Goal: Task Accomplishment & Management: Manage account settings

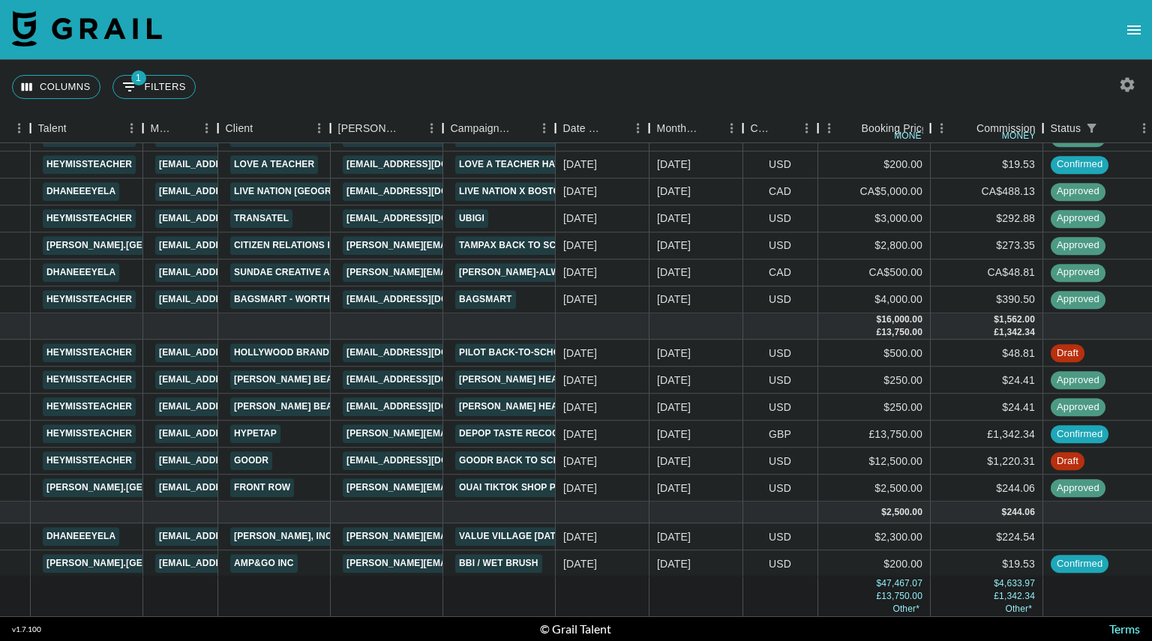
scroll to position [271, 284]
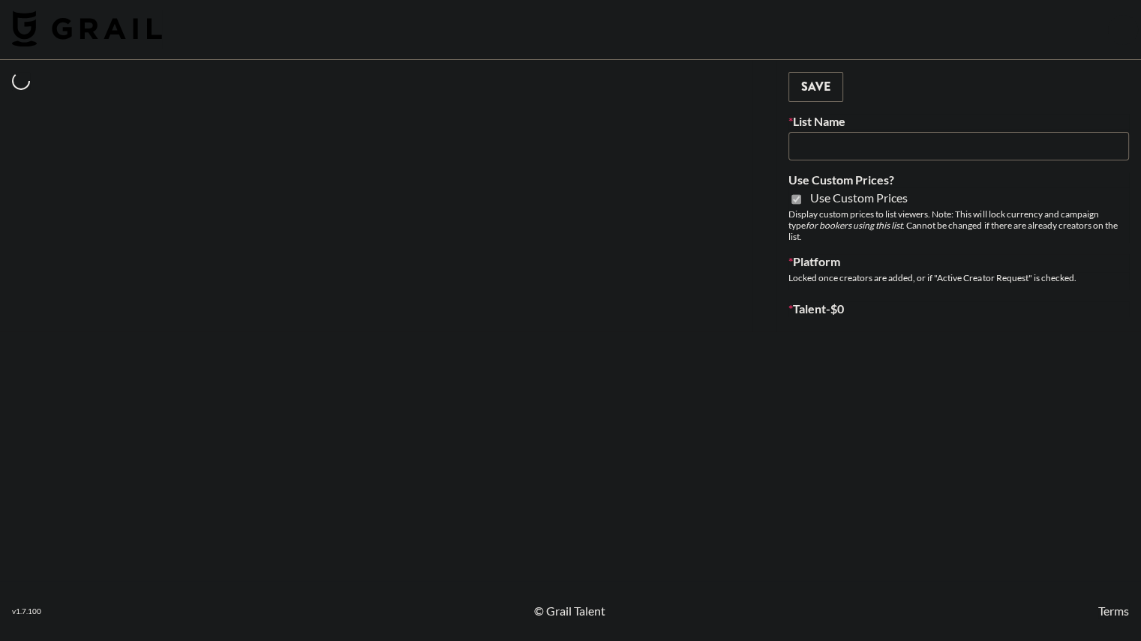
type input "Super Power (9th Sept)"
checkbox input "true"
select select "Brand"
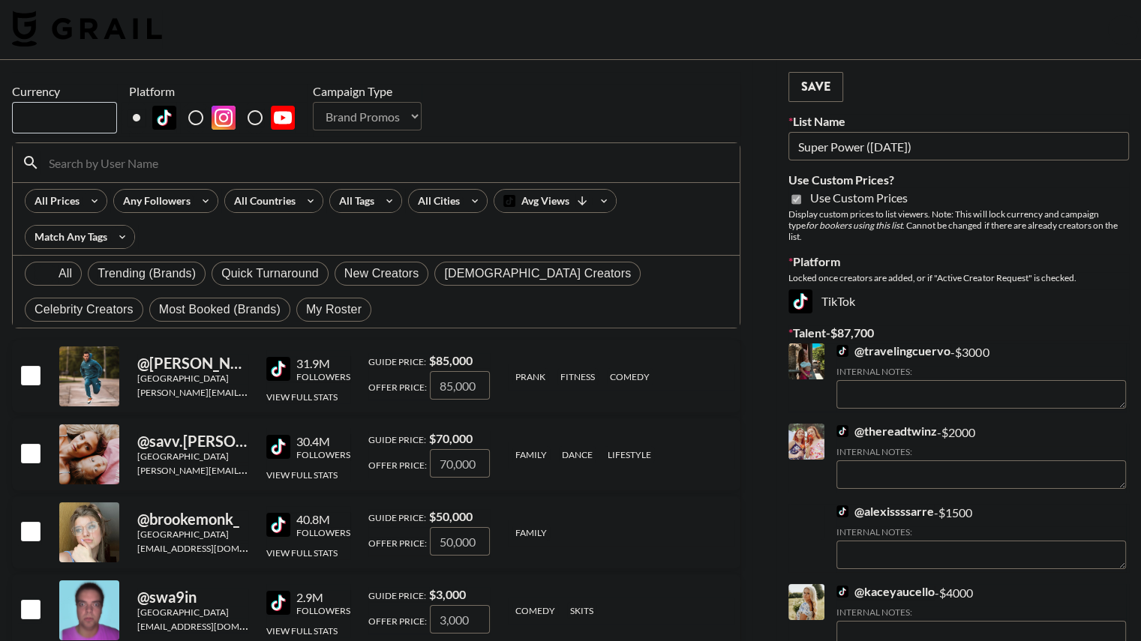
click at [306, 308] on span "My Roster" at bounding box center [334, 310] width 56 height 18
click at [306, 310] on input "My Roster" at bounding box center [306, 310] width 0 height 0
radio input "true"
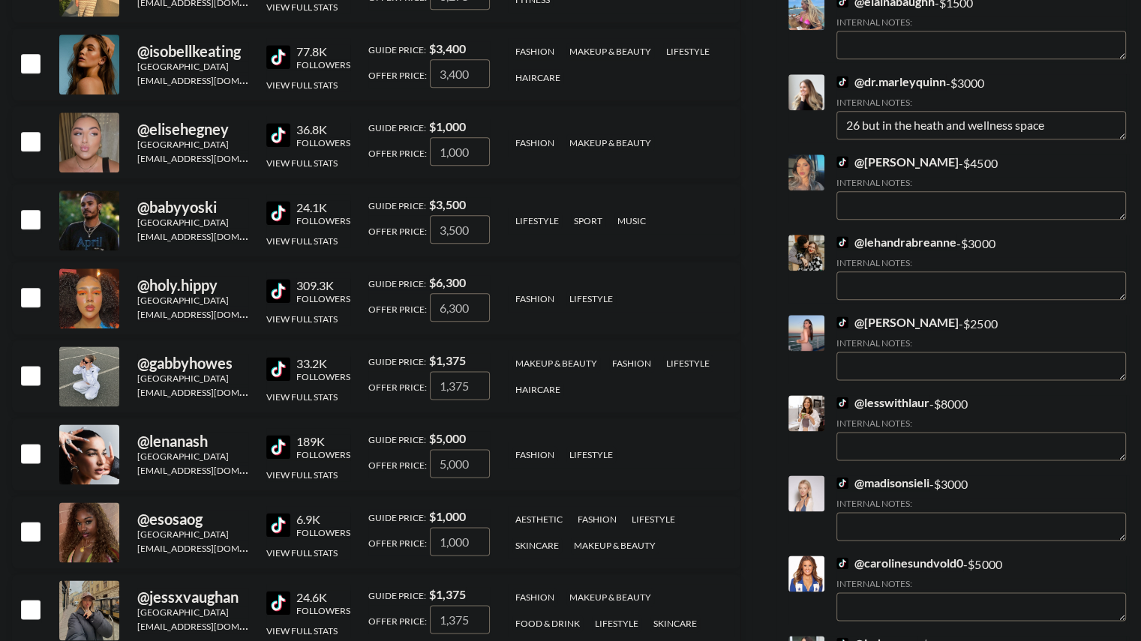
scroll to position [1797, 0]
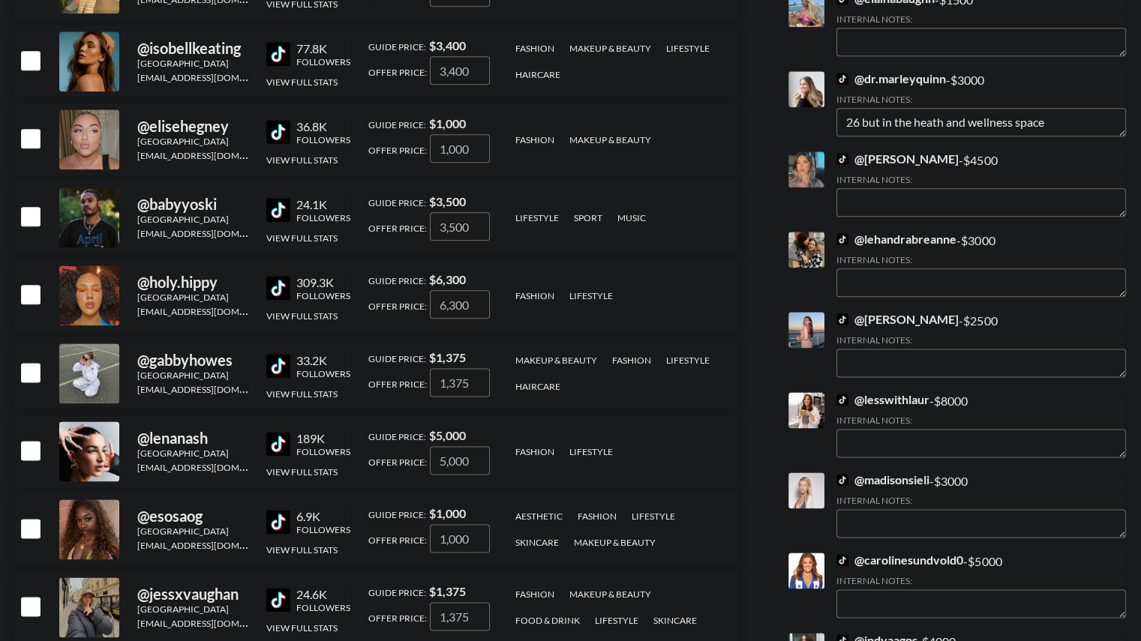
click at [26, 293] on input "checkbox" at bounding box center [30, 294] width 18 height 18
checkbox input "true"
type input "6300"
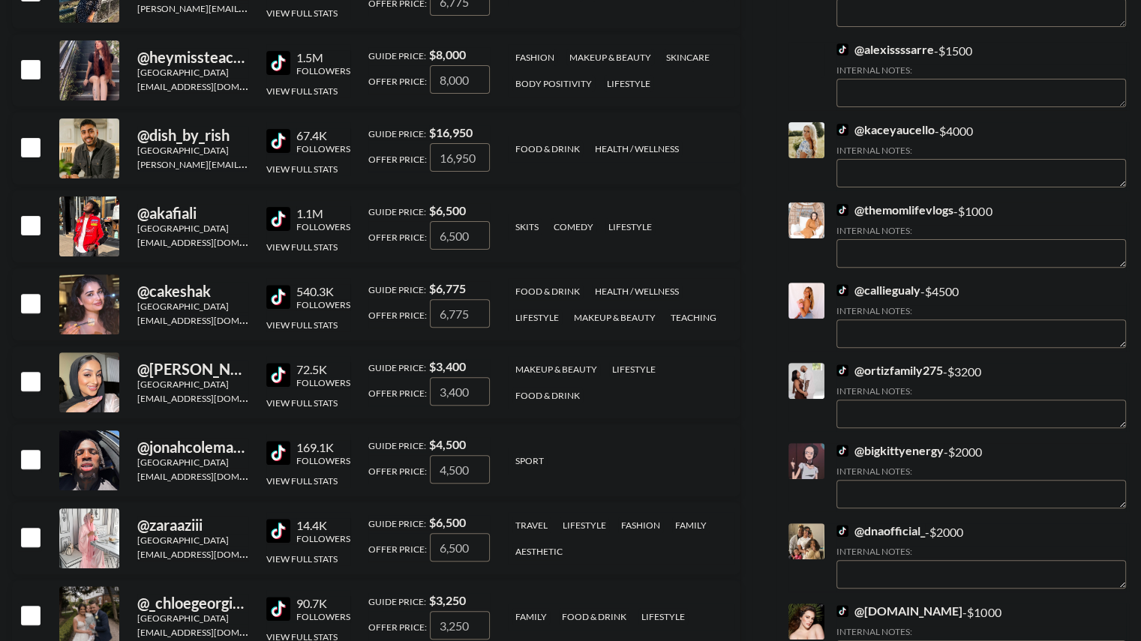
scroll to position [552, 0]
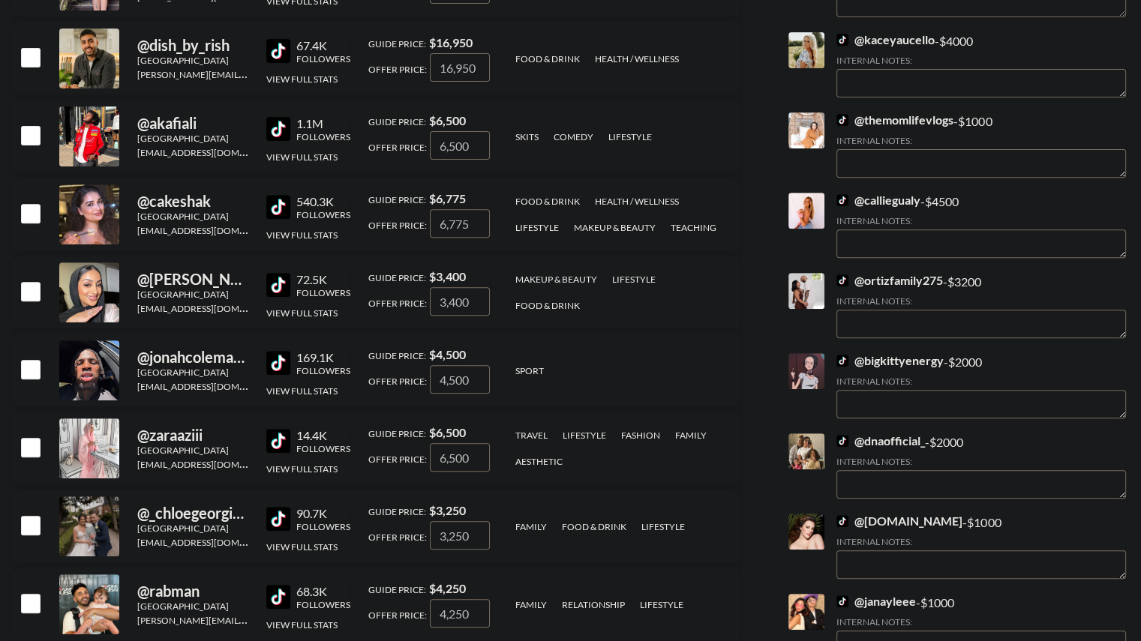
click at [34, 367] on input "checkbox" at bounding box center [30, 369] width 18 height 18
checkbox input "true"
type input "4500"
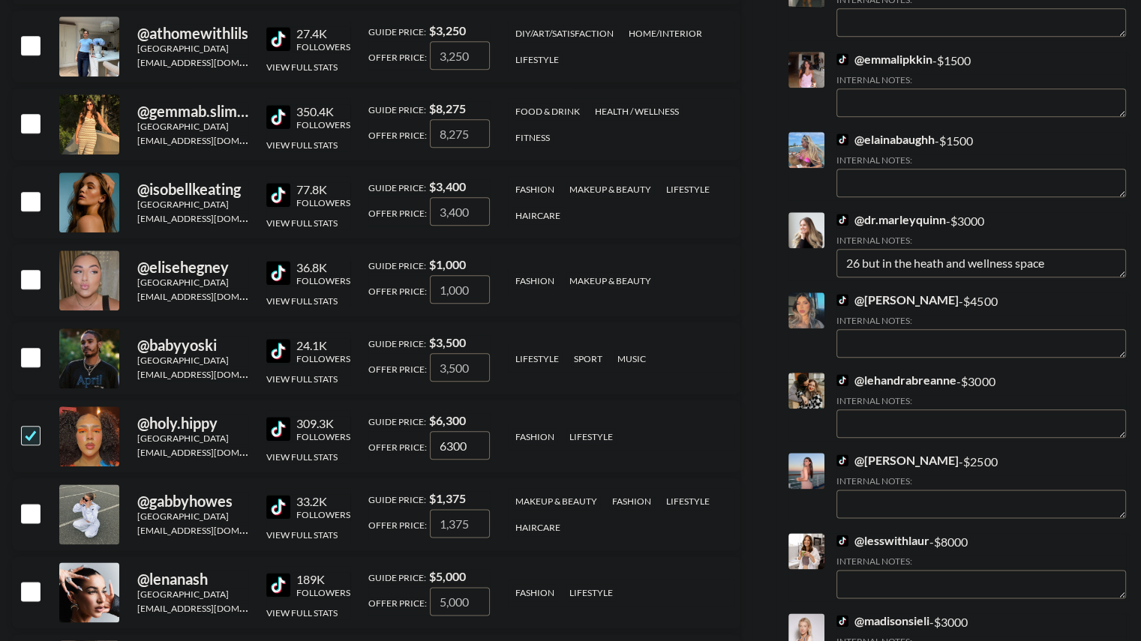
scroll to position [1670, 0]
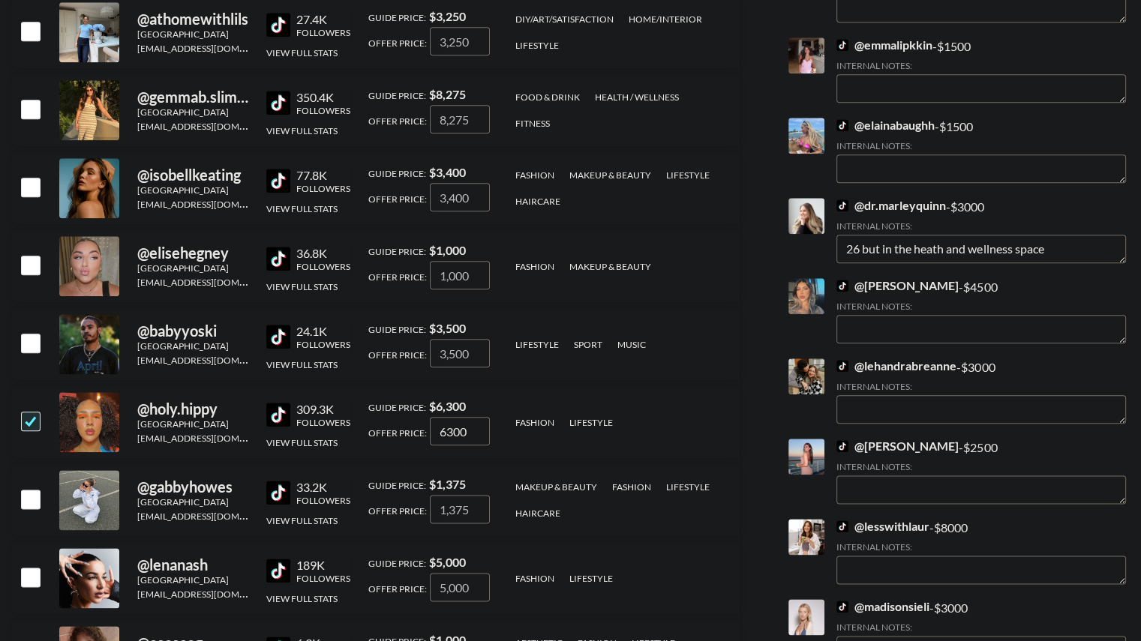
click at [31, 341] on input "checkbox" at bounding box center [30, 343] width 18 height 18
checkbox input "true"
type input "3500"
click at [30, 341] on input "checkbox" at bounding box center [30, 343] width 18 height 18
checkbox input "false"
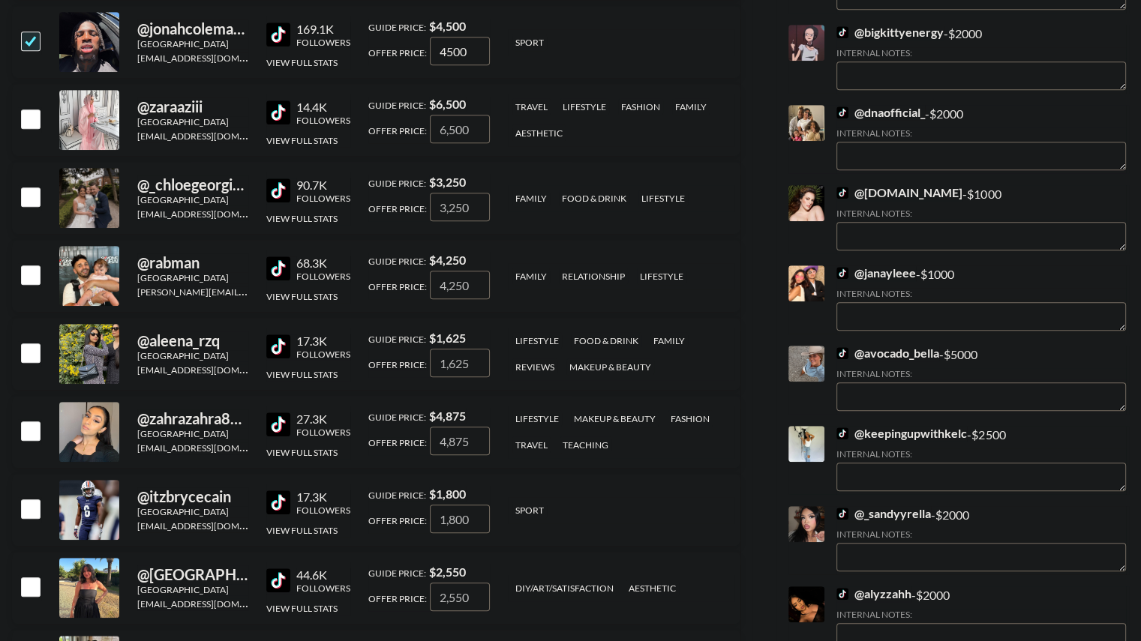
scroll to position [755, 0]
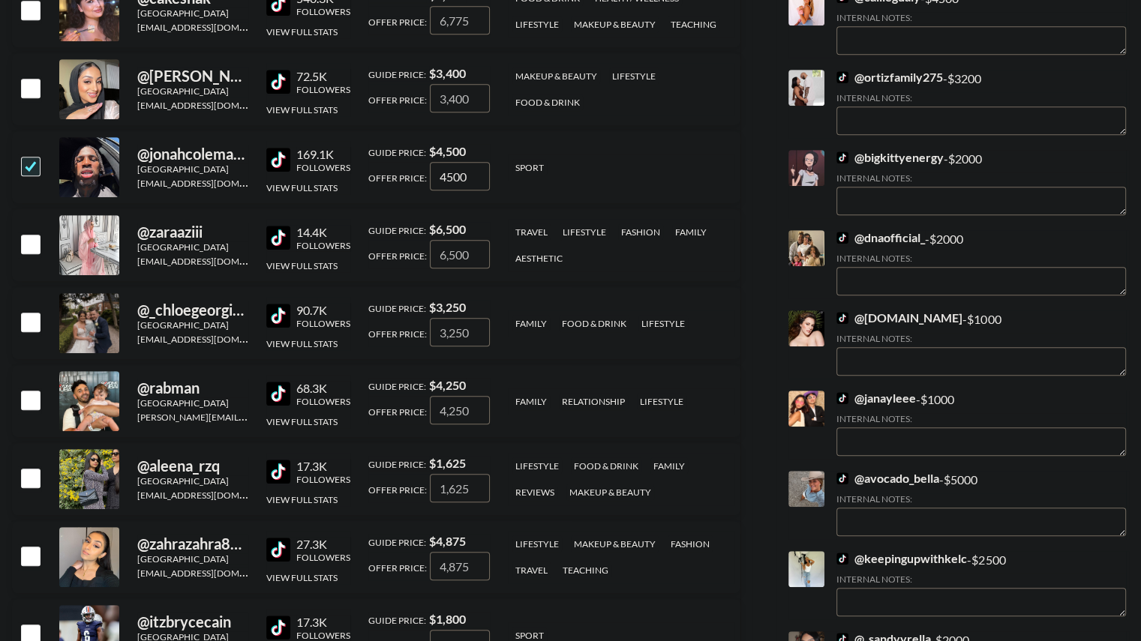
click at [32, 164] on input "checkbox" at bounding box center [30, 166] width 18 height 18
checkbox input "false"
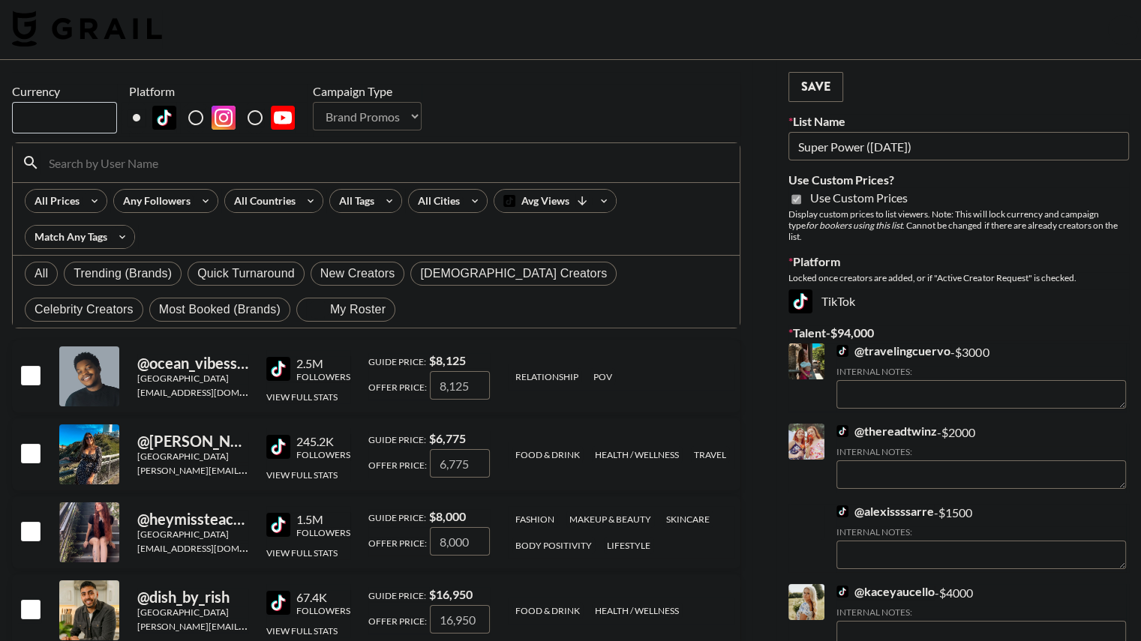
scroll to position [0, 0]
click at [821, 87] on button "Save" at bounding box center [815, 87] width 55 height 30
